Goal: Entertainment & Leisure: Consume media (video, audio)

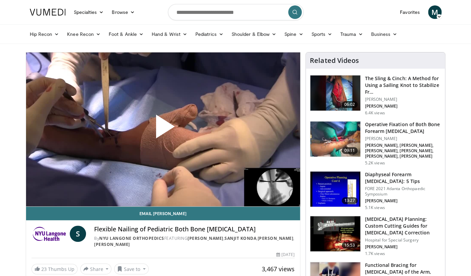
click at [163, 129] on span "Video Player" at bounding box center [163, 129] width 0 height 0
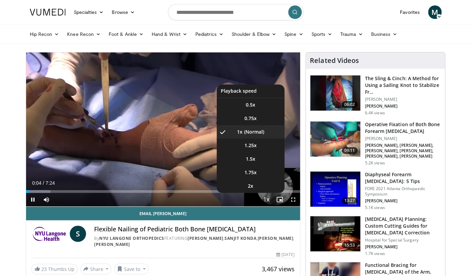
click at [267, 200] on span "Video Player" at bounding box center [265, 200] width 9 height 14
click at [250, 184] on li "2x" at bounding box center [251, 186] width 68 height 14
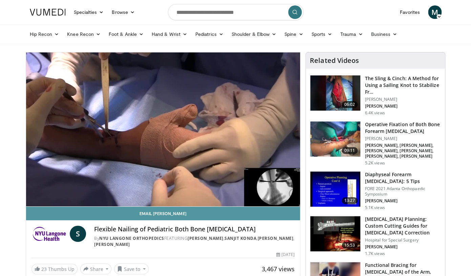
click at [39, 215] on link "Email [PERSON_NAME]" at bounding box center [163, 214] width 274 height 14
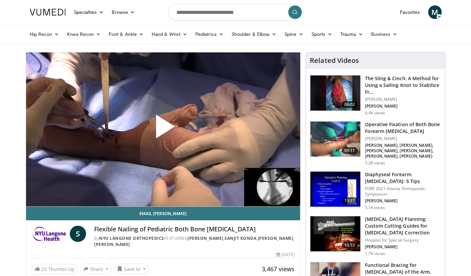
click at [163, 129] on span "Video Player" at bounding box center [163, 129] width 0 height 0
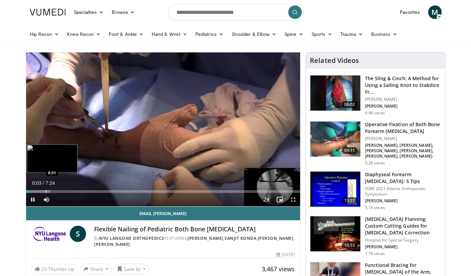
click at [46, 191] on div "Loaded : 8.90% 0:03 0:31" at bounding box center [163, 191] width 274 height 3
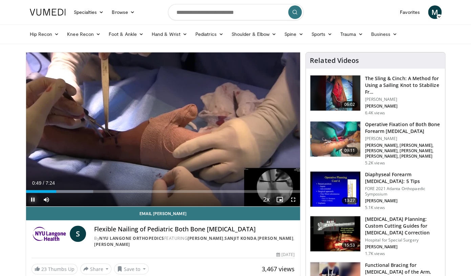
click at [32, 198] on span "Video Player" at bounding box center [33, 200] width 14 height 14
click at [32, 203] on span "Video Player" at bounding box center [33, 200] width 14 height 14
click at [31, 197] on span "Video Player" at bounding box center [33, 200] width 14 height 14
click at [35, 199] on span "Video Player" at bounding box center [33, 200] width 14 height 14
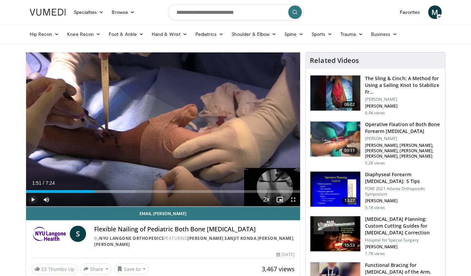
click at [35, 197] on span "Video Player" at bounding box center [33, 200] width 14 height 14
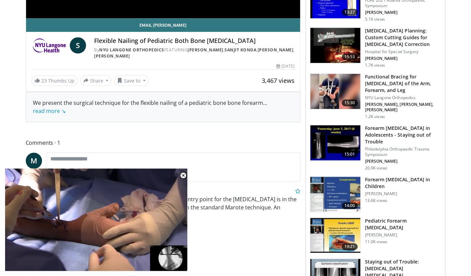
scroll to position [190, 0]
